Goal: Information Seeking & Learning: Understand process/instructions

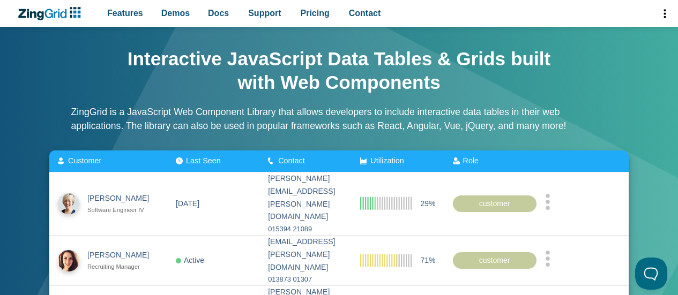
scroll to position [24, 0]
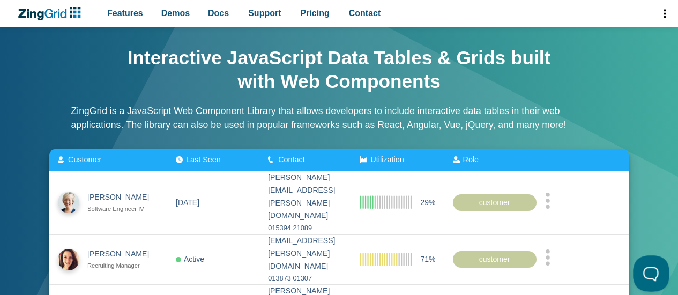
click at [645, 269] on button at bounding box center [649, 272] width 32 height 32
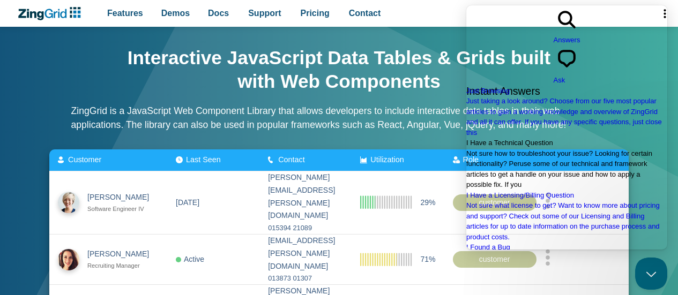
scroll to position [255, 0]
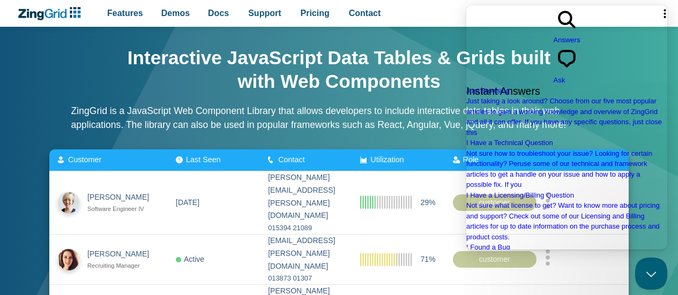
click at [565, 76] on span "Ask" at bounding box center [560, 80] width 12 height 8
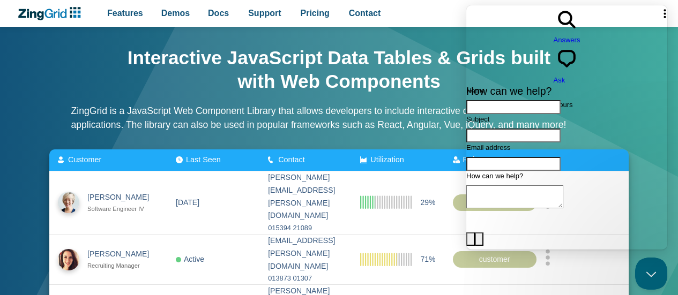
scroll to position [46, 0]
click at [363, 104] on p "ZingGrid is a JavaScript Web Component Library that allows developers to includ…" at bounding box center [339, 118] width 536 height 28
click at [391, 94] on div "Interactive JavaScript Data Tables & Grids built with Web Components ZingGrid i…" at bounding box center [339, 92] width 536 height 114
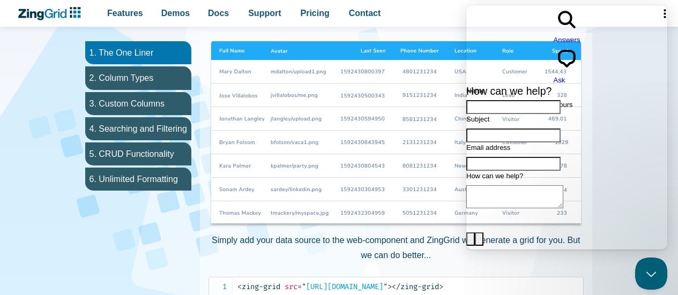
scroll to position [613, 0]
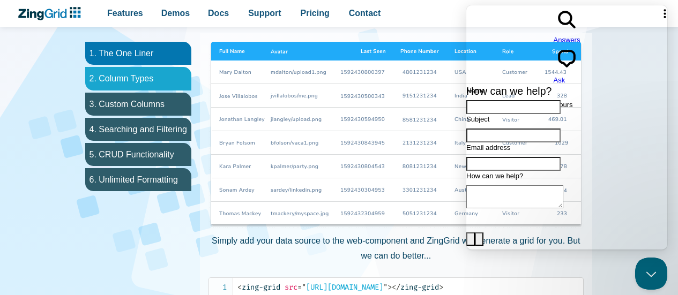
click at [164, 78] on li "2. Column Types" at bounding box center [138, 78] width 106 height 23
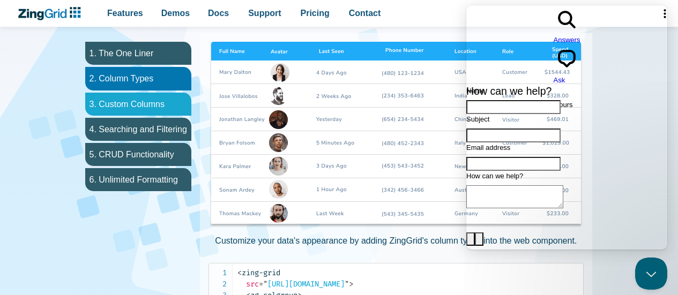
click at [151, 102] on li "3. Custom Columns" at bounding box center [138, 104] width 106 height 23
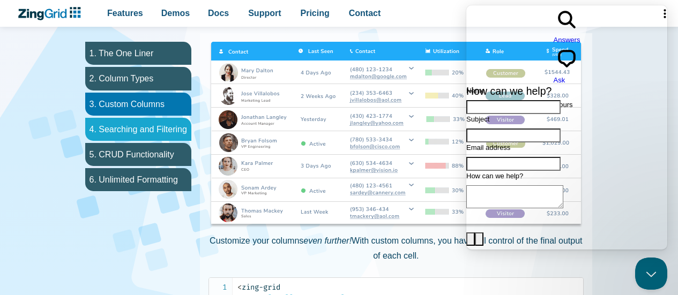
click at [148, 128] on li "4. Searching and Filtering" at bounding box center [138, 129] width 106 height 23
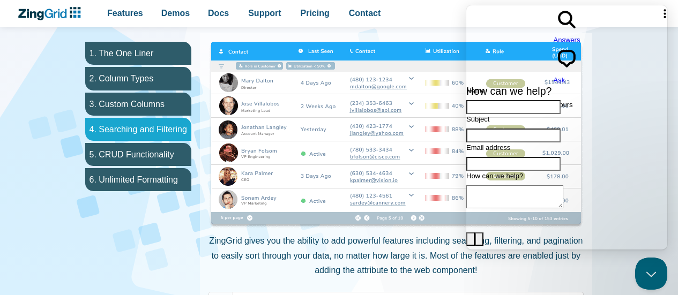
click at [138, 118] on li "4. Searching and Filtering" at bounding box center [138, 129] width 106 height 23
click at [138, 129] on li "4. Searching and Filtering" at bounding box center [138, 129] width 106 height 23
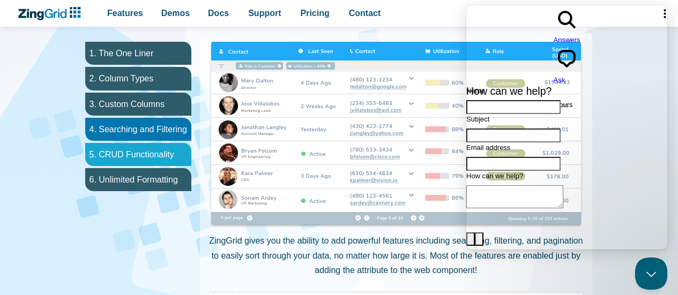
click at [139, 147] on li "5. CRUD Functionality" at bounding box center [138, 154] width 106 height 23
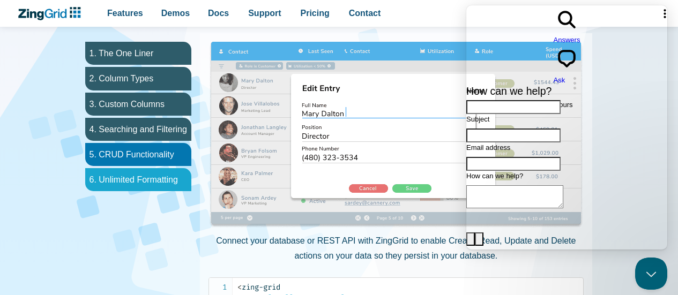
click at [144, 177] on li "6. Unlimited Formatting" at bounding box center [138, 179] width 106 height 23
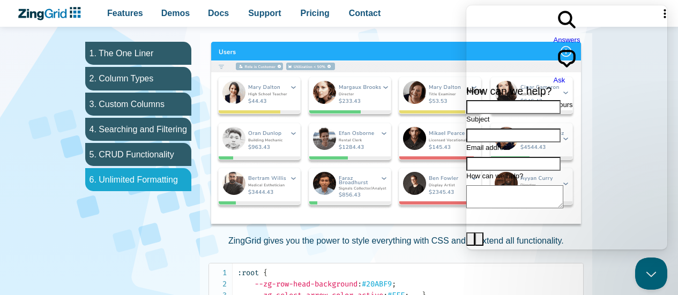
click at [144, 177] on li "6. Unlimited Formatting" at bounding box center [138, 179] width 106 height 23
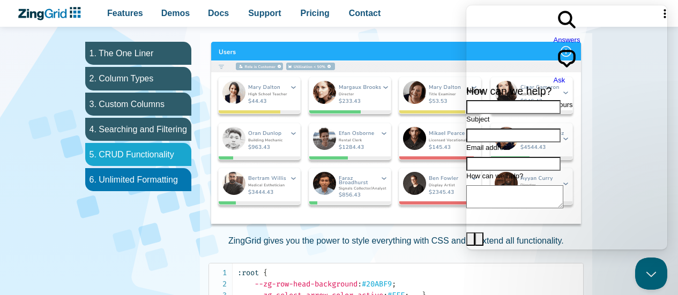
click at [143, 159] on li "5. CRUD Functionality" at bounding box center [138, 154] width 106 height 23
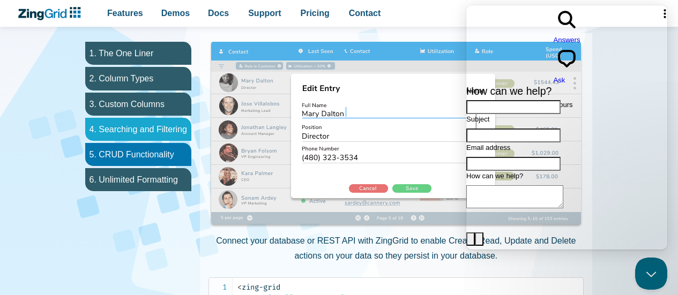
click at [143, 137] on li "4. Searching and Filtering" at bounding box center [138, 129] width 106 height 23
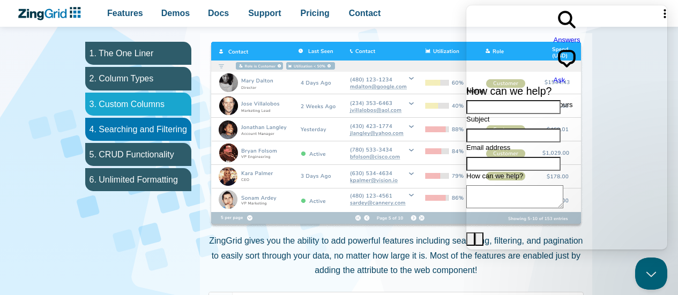
click at [152, 96] on li "3. Custom Columns" at bounding box center [138, 104] width 106 height 23
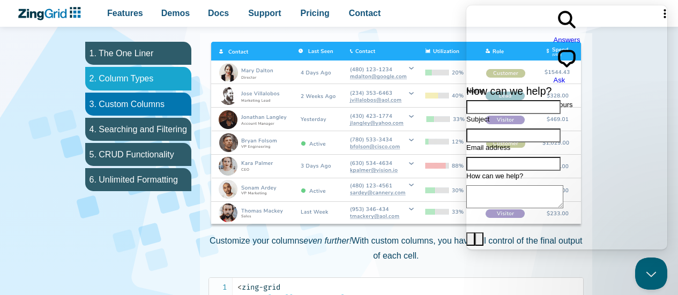
click at [154, 81] on li "2. Column Types" at bounding box center [138, 78] width 106 height 23
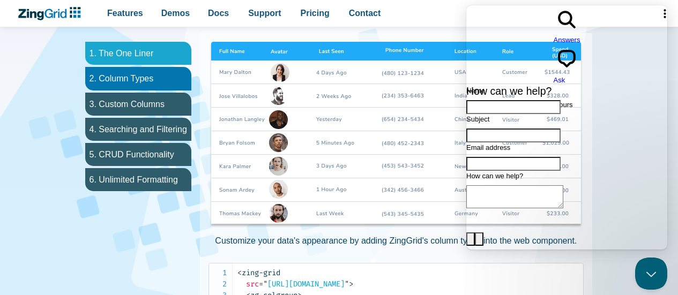
click at [153, 63] on li "1. The One Liner" at bounding box center [138, 53] width 106 height 23
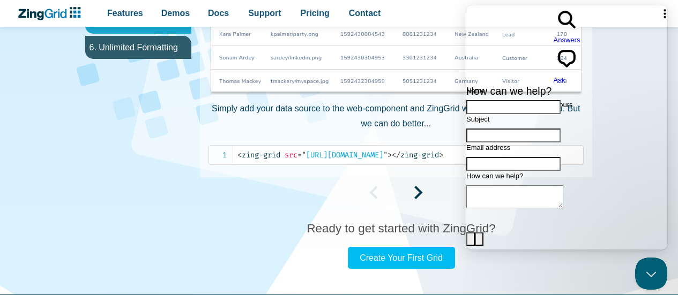
scroll to position [747, 0]
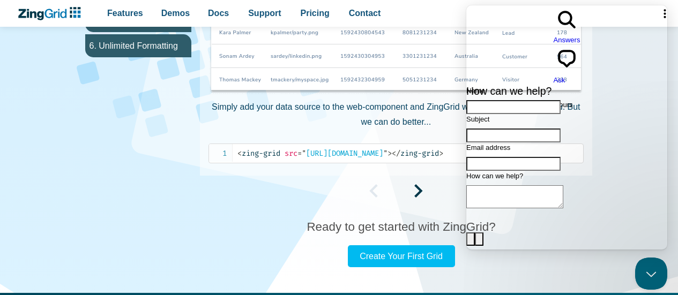
click at [381, 197] on div "App Content" at bounding box center [396, 193] width 392 height 18
click at [419, 190] on span "App Content" at bounding box center [418, 194] width 9 height 9
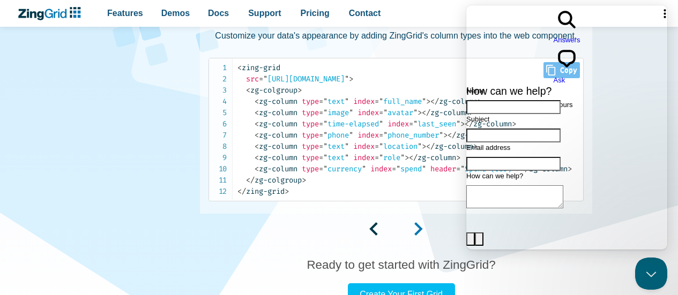
scroll to position [819, 0]
click at [416, 229] on div "Simply add your data source to the web-component and ZingGrid will generate a g…" at bounding box center [396, 37] width 392 height 421
click at [422, 234] on span "App Content" at bounding box center [418, 232] width 9 height 9
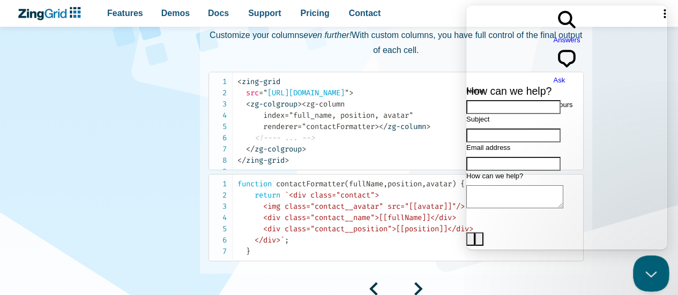
click at [639, 271] on button "Close Beacon popover" at bounding box center [649, 272] width 32 height 32
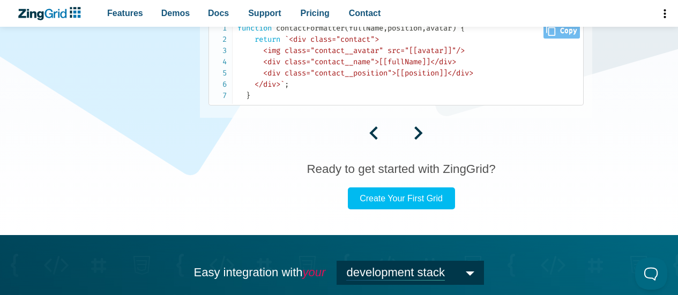
scroll to position [977, 0]
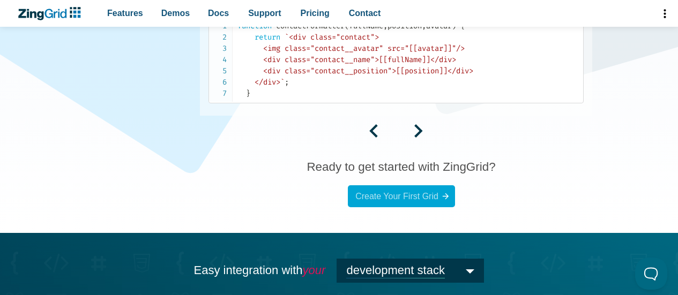
click at [427, 202] on link "Create Your First Grid" at bounding box center [401, 196] width 107 height 22
